Goal: Task Accomplishment & Management: Use online tool/utility

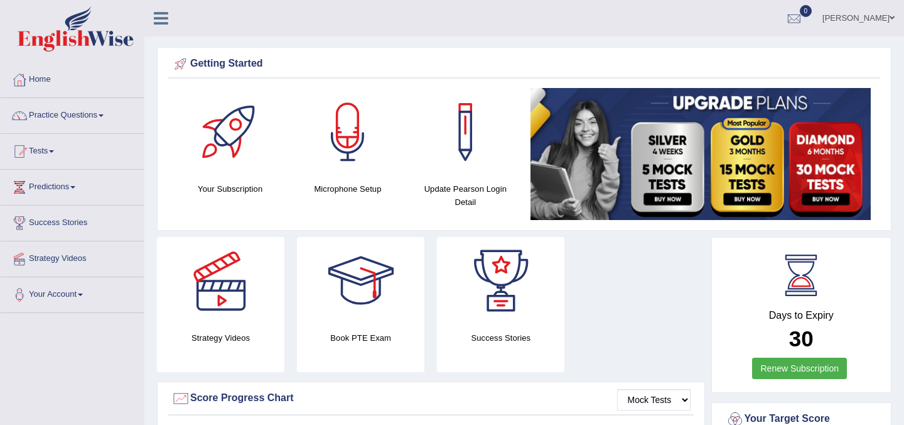
click at [892, 21] on span at bounding box center [892, 18] width 5 height 8
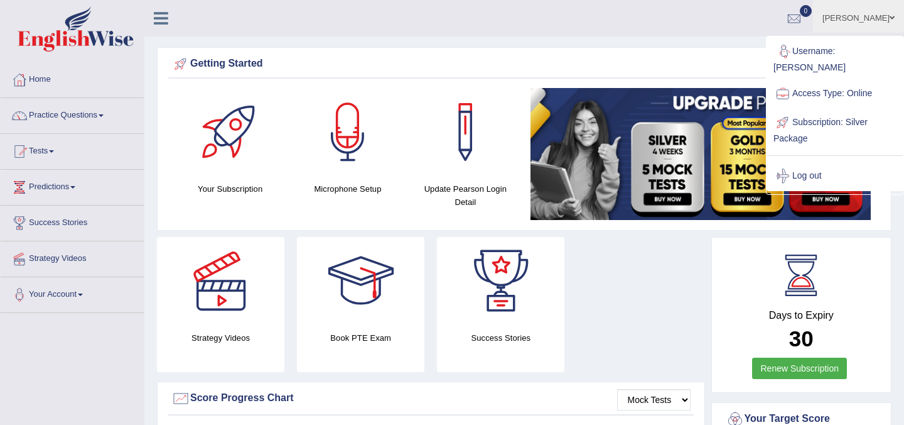
click at [892, 21] on span at bounding box center [892, 18] width 5 height 8
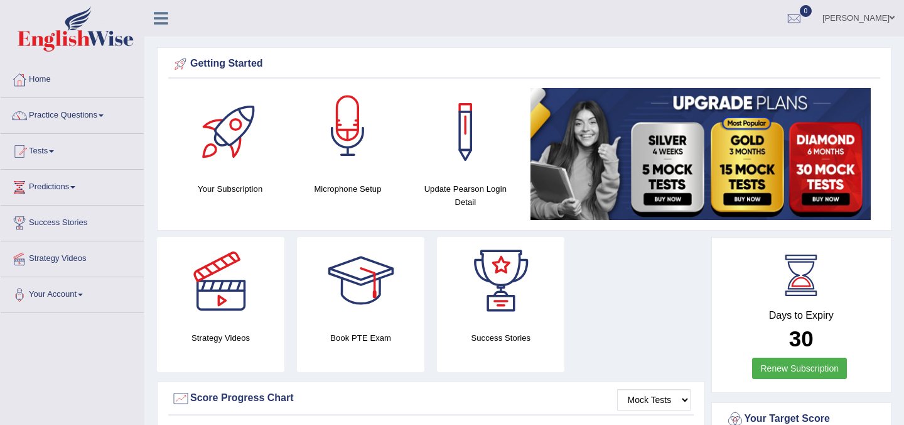
click at [350, 154] on div at bounding box center [348, 132] width 88 height 88
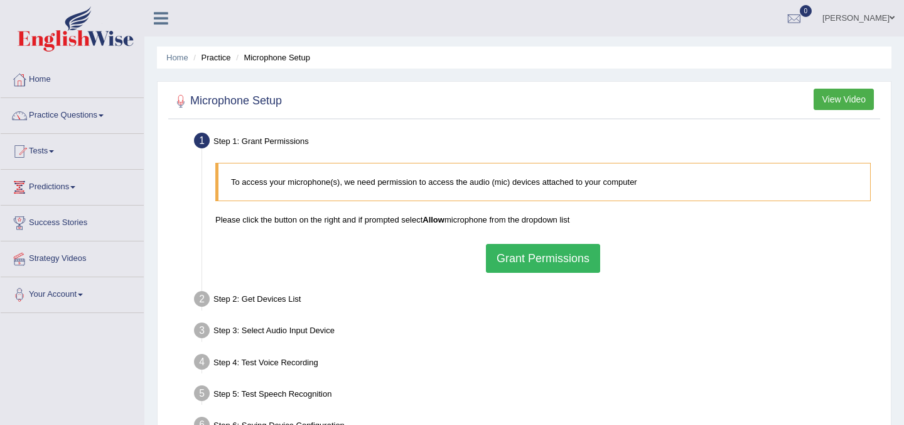
click at [827, 102] on button "View Video" at bounding box center [844, 99] width 60 height 21
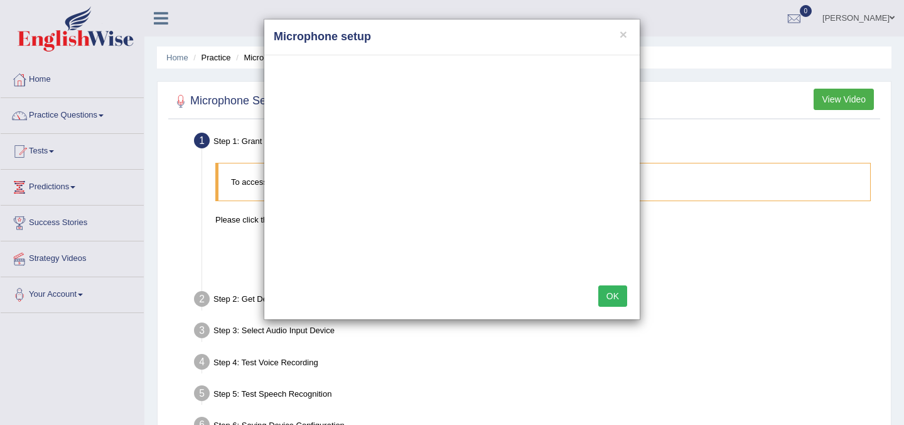
click at [88, 293] on div "× Microphone setup OK" at bounding box center [452, 212] width 904 height 425
click at [74, 295] on div "× Microphone setup OK" at bounding box center [452, 212] width 904 height 425
click at [612, 295] on button "OK" at bounding box center [612, 295] width 29 height 21
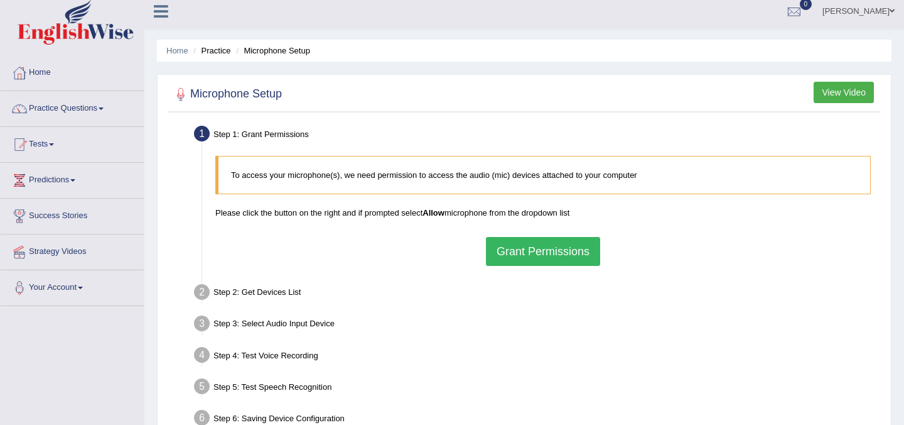
scroll to position [4, 0]
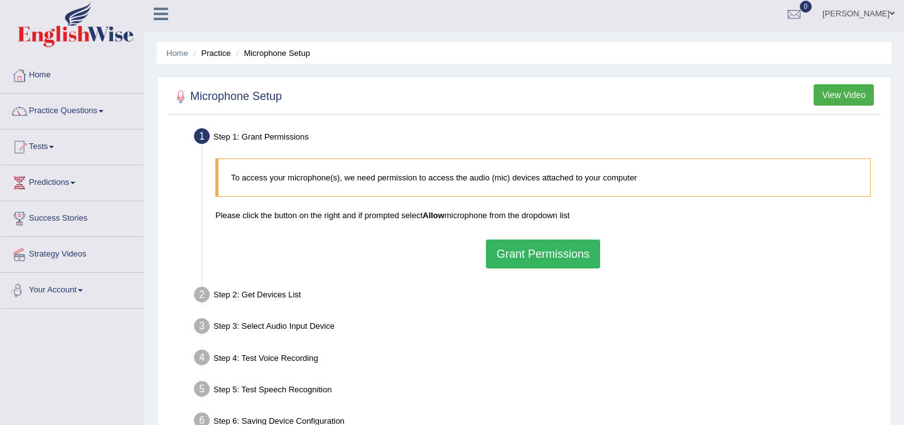
click at [51, 296] on link "Your Account" at bounding box center [72, 288] width 143 height 31
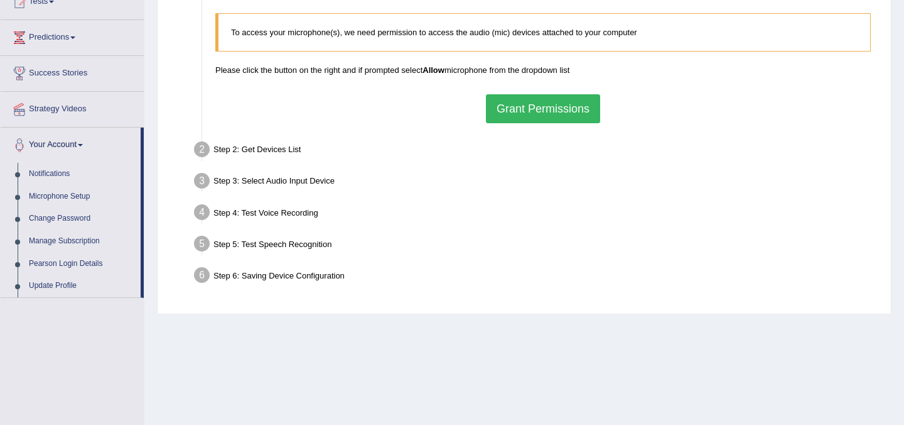
scroll to position [153, 0]
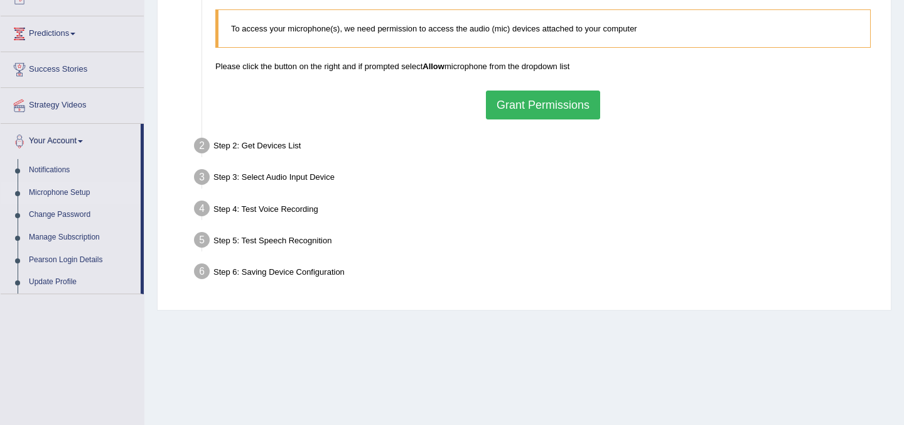
click at [63, 193] on link "Microphone Setup" at bounding box center [81, 192] width 117 height 23
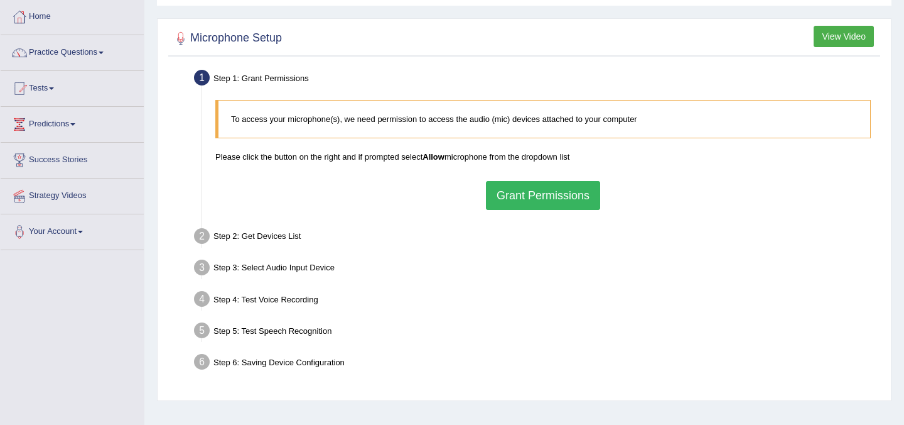
scroll to position [63, 0]
click at [247, 235] on div "Step 2: Get Devices List" at bounding box center [536, 238] width 697 height 28
click at [508, 199] on button "Grant Permissions" at bounding box center [543, 194] width 114 height 29
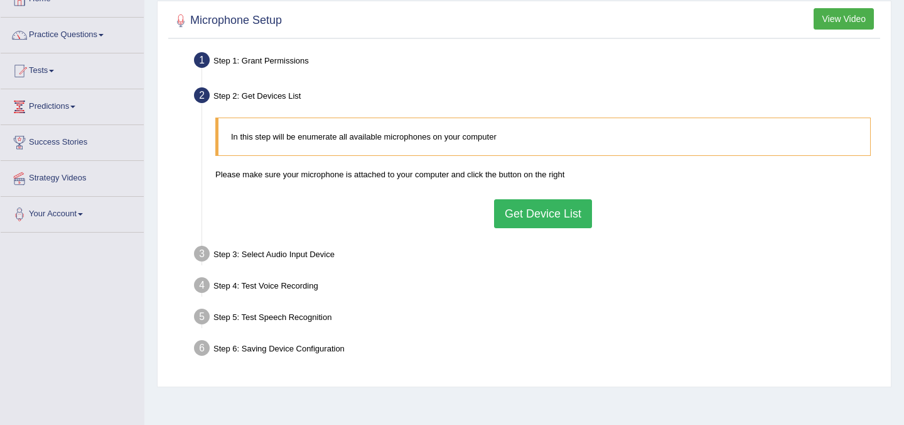
scroll to position [81, 0]
click at [507, 219] on button "Get Device List" at bounding box center [543, 212] width 98 height 29
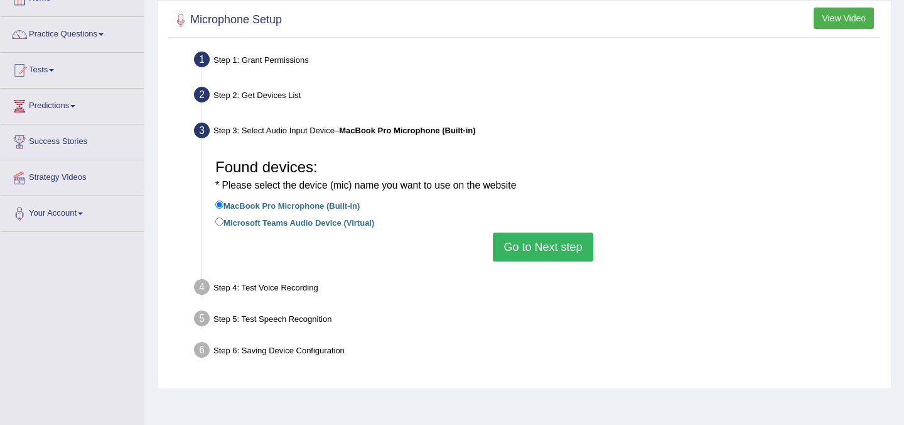
click at [536, 242] on button "Go to Next step" at bounding box center [543, 246] width 100 height 29
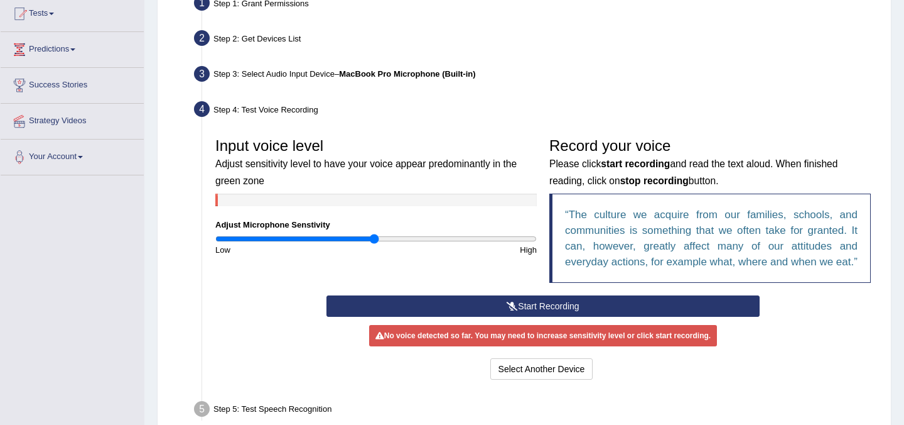
scroll to position [138, 0]
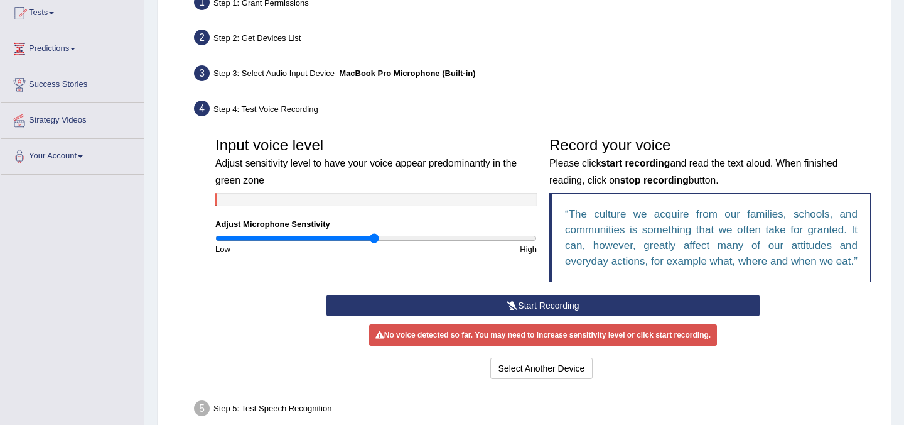
click at [537, 316] on button "Start Recording" at bounding box center [543, 305] width 433 height 21
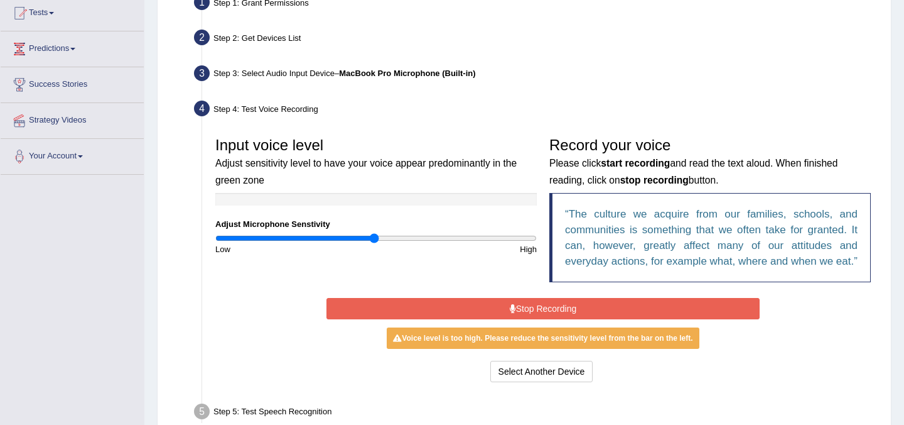
click at [498, 319] on button "Stop Recording" at bounding box center [543, 308] width 433 height 21
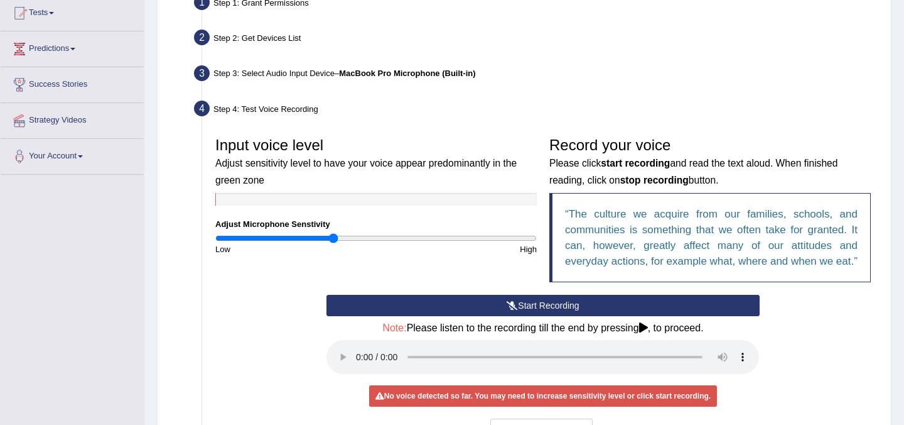
drag, startPoint x: 374, startPoint y: 239, endPoint x: 334, endPoint y: 237, distance: 40.2
type input "0.74"
click at [334, 237] on input "range" at bounding box center [376, 238] width 322 height 10
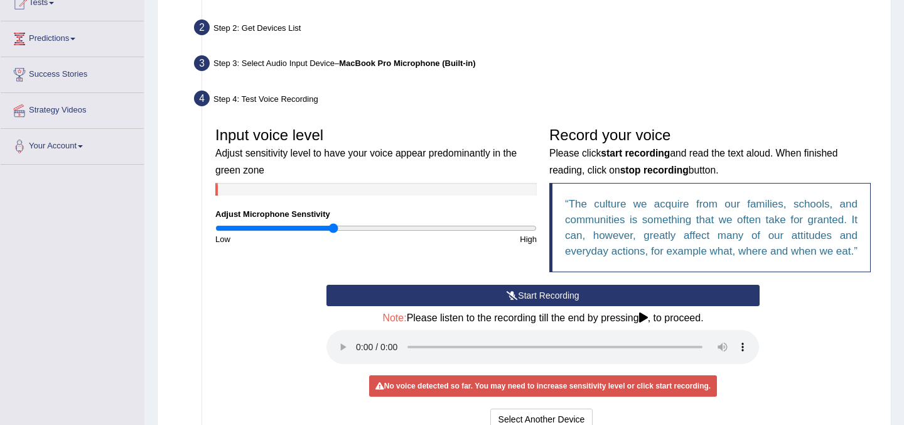
scroll to position [148, 0]
click at [498, 306] on button "Start Recording" at bounding box center [543, 295] width 433 height 21
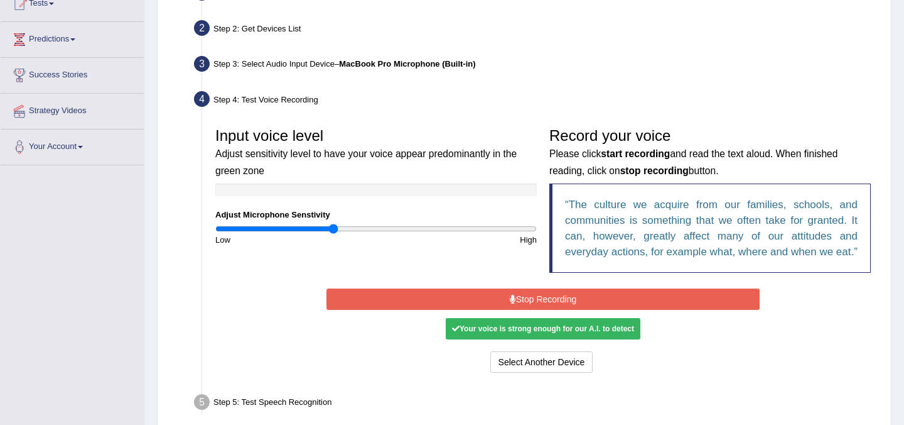
click at [498, 310] on button "Stop Recording" at bounding box center [543, 298] width 433 height 21
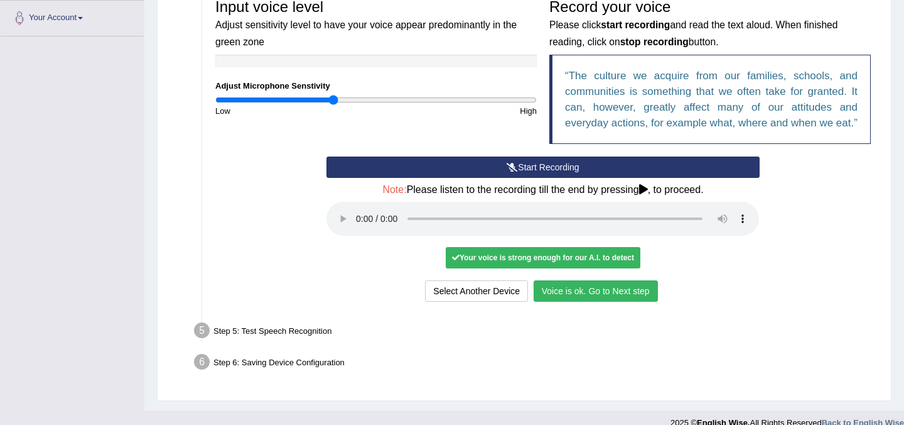
scroll to position [278, 0]
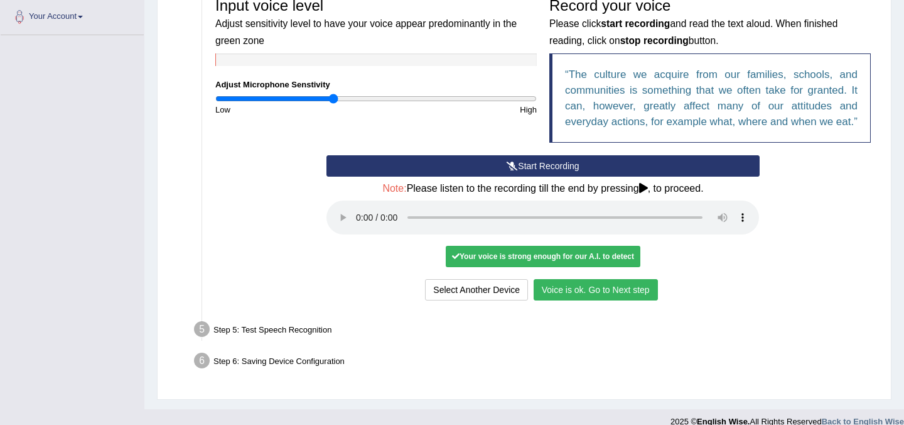
click at [551, 300] on button "Voice is ok. Go to Next step" at bounding box center [596, 289] width 124 height 21
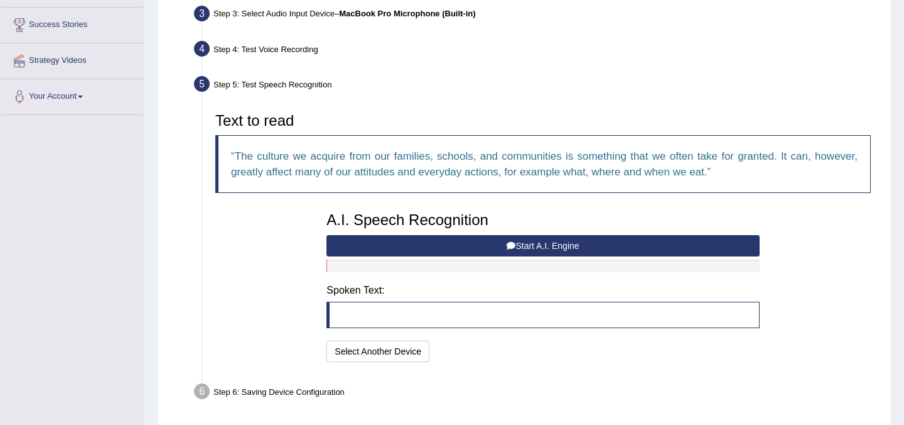
scroll to position [195, 0]
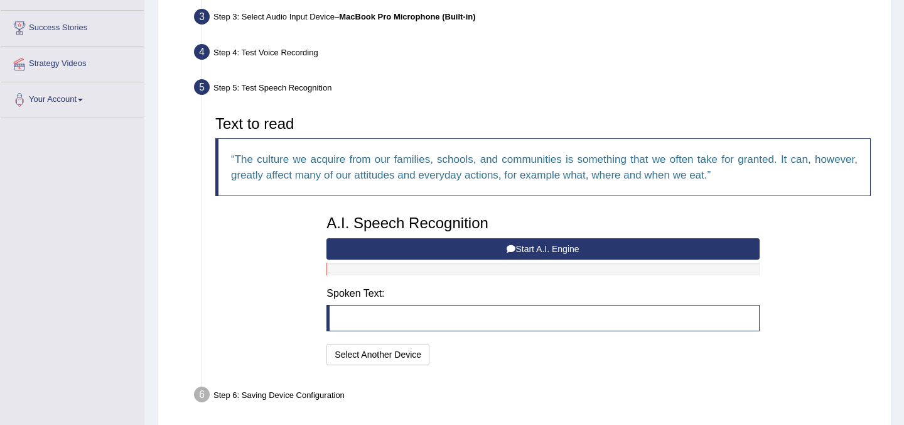
click at [486, 251] on button "Start A.I. Engine" at bounding box center [543, 248] width 433 height 21
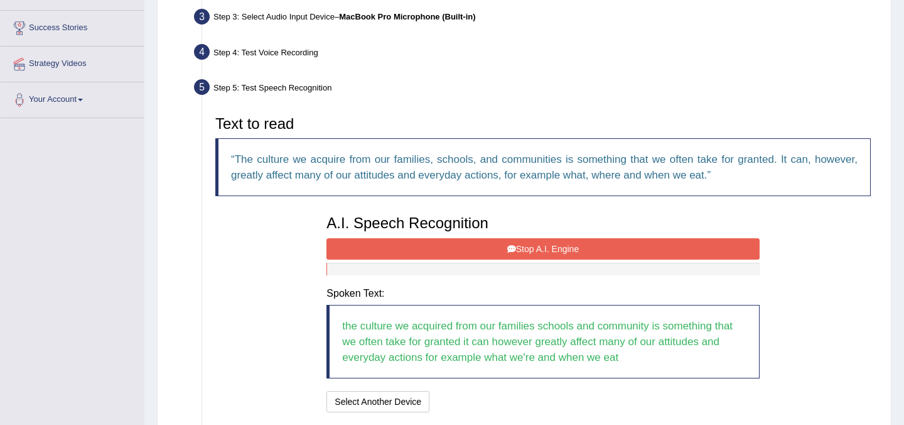
click at [459, 251] on button "Stop A.I. Engine" at bounding box center [543, 248] width 433 height 21
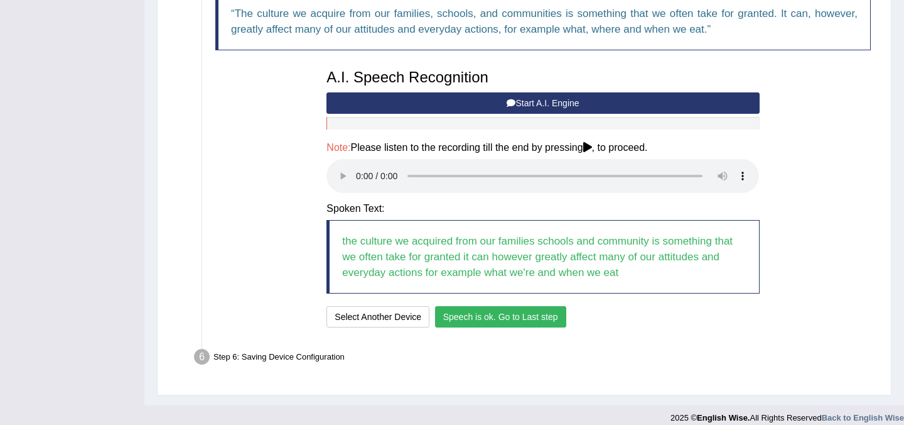
scroll to position [344, 0]
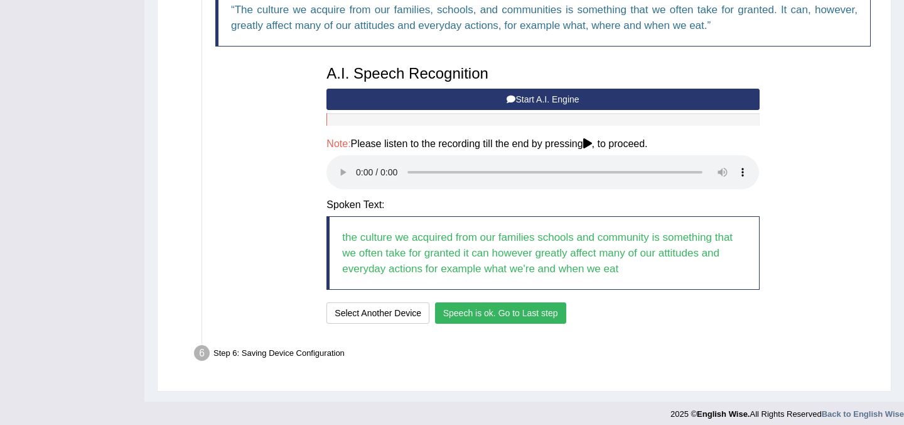
click at [472, 315] on button "Speech is ok. Go to Last step" at bounding box center [500, 312] width 131 height 21
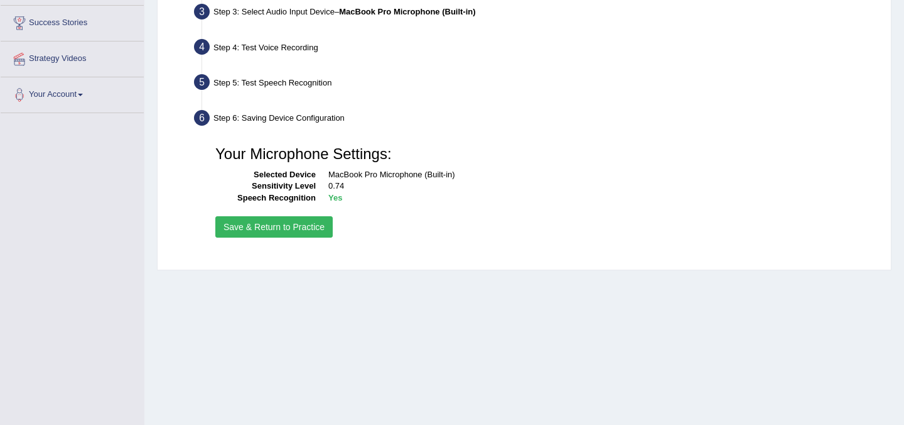
scroll to position [181, 0]
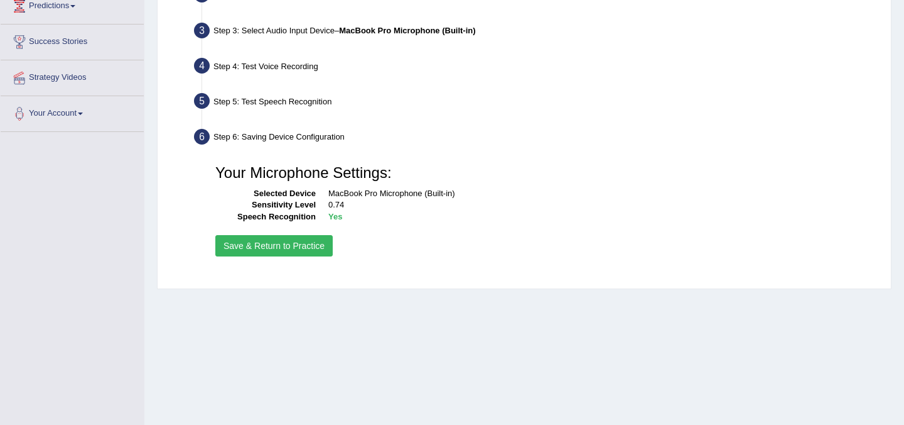
click at [279, 247] on button "Save & Return to Practice" at bounding box center [273, 245] width 117 height 21
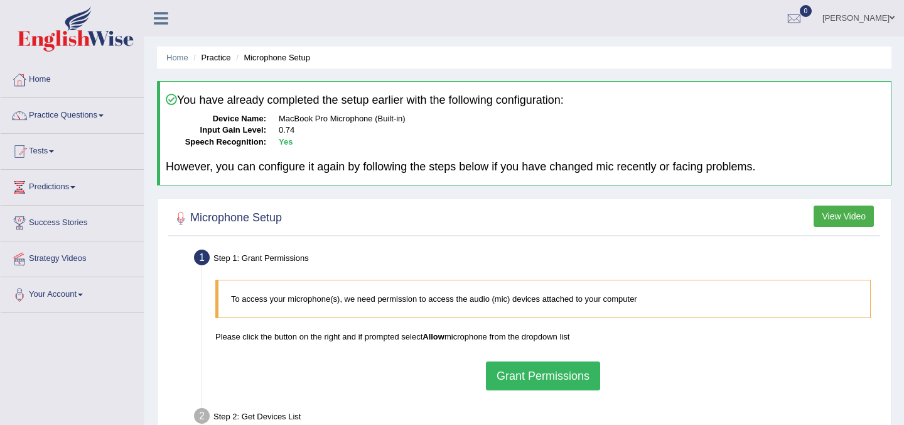
click at [70, 261] on link "Strategy Videos" at bounding box center [72, 256] width 143 height 31
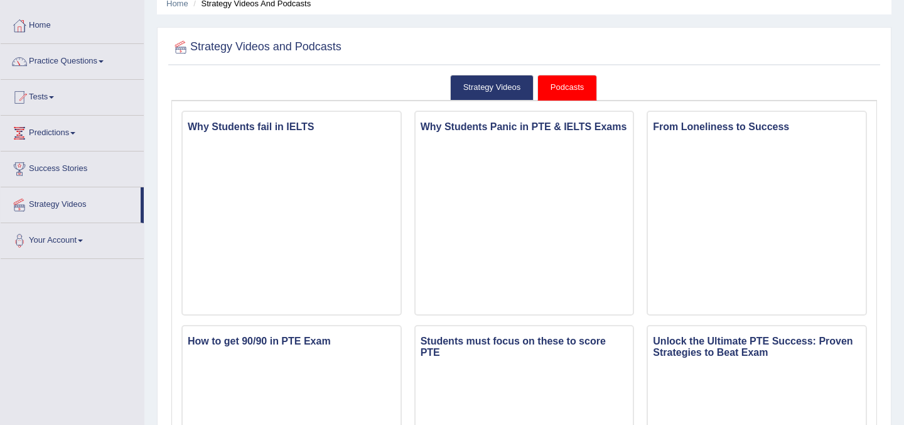
scroll to position [53, 0]
click at [496, 84] on link "Strategy Videos" at bounding box center [492, 88] width 84 height 26
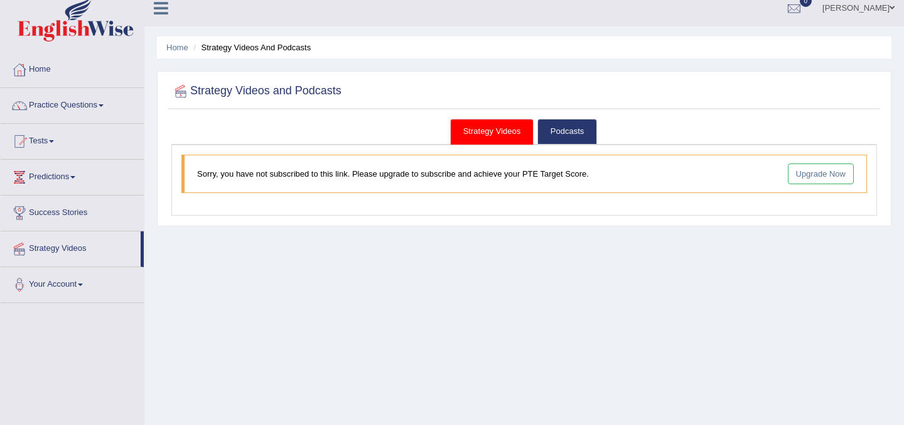
scroll to position [7, 0]
